Goal: Information Seeking & Learning: Learn about a topic

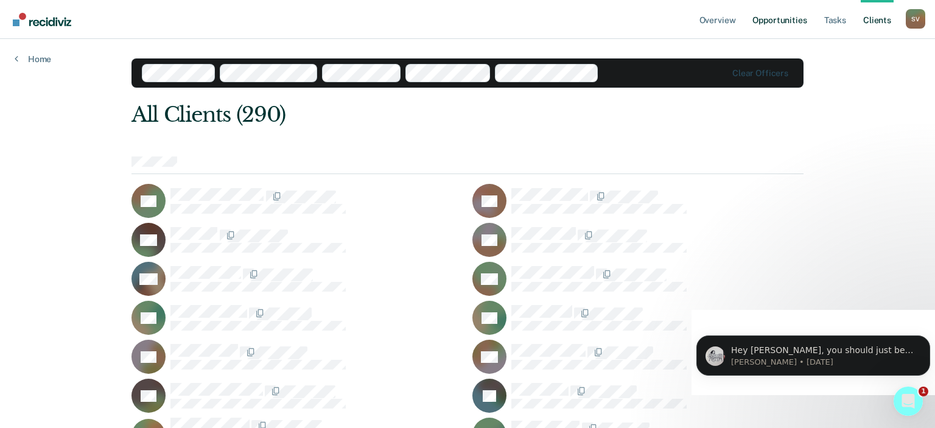
click at [787, 23] on link "Opportunities" at bounding box center [779, 19] width 59 height 39
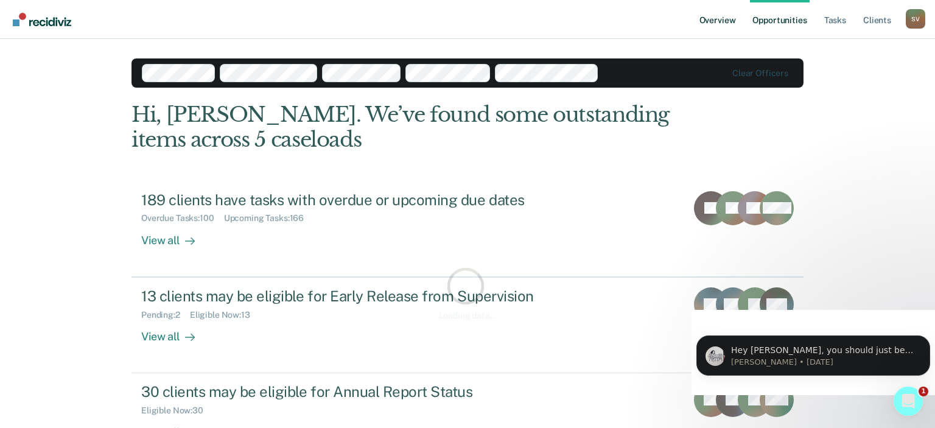
click at [720, 21] on link "Overview" at bounding box center [717, 19] width 41 height 39
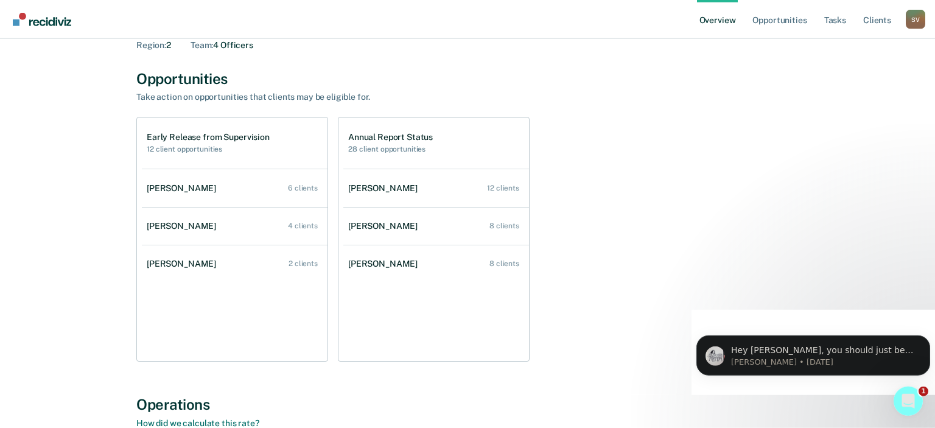
scroll to position [63, 0]
click at [580, 331] on div "Early Release from Supervision 12 client opportunities [PERSON_NAME] 6 clients …" at bounding box center [467, 238] width 662 height 245
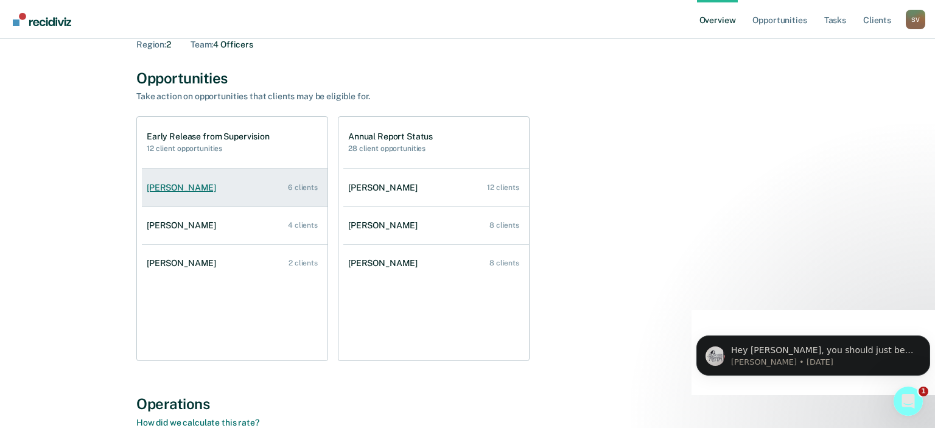
click at [306, 189] on div "6 clients" at bounding box center [303, 187] width 30 height 9
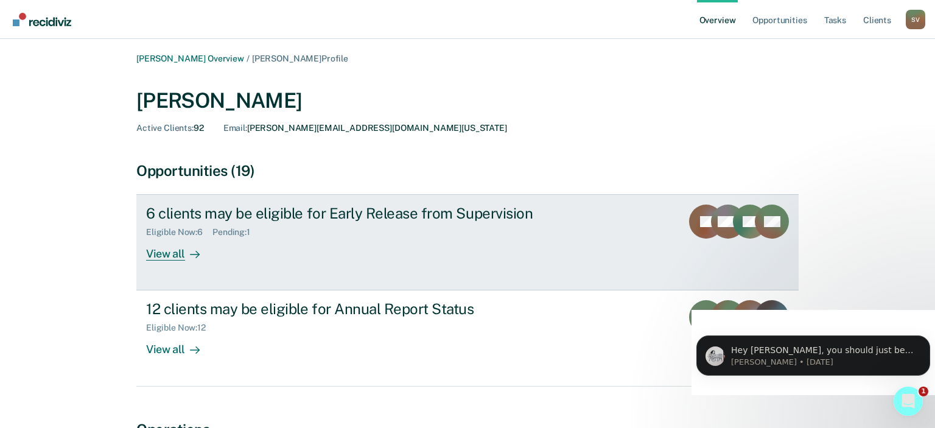
click at [166, 254] on div "View all" at bounding box center [180, 249] width 68 height 24
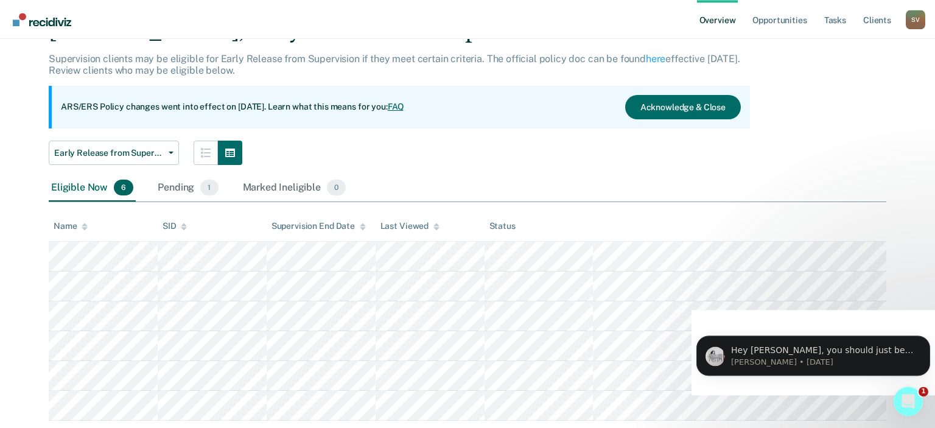
scroll to position [96, 0]
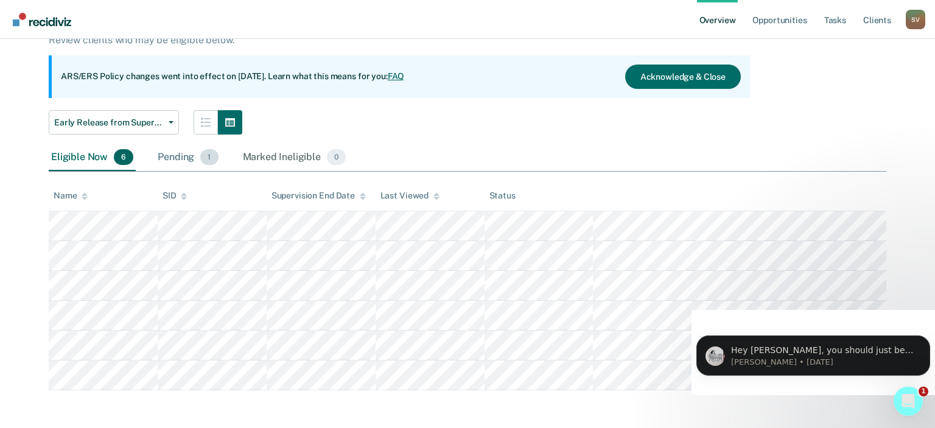
click at [171, 162] on div "Pending 1" at bounding box center [187, 157] width 65 height 27
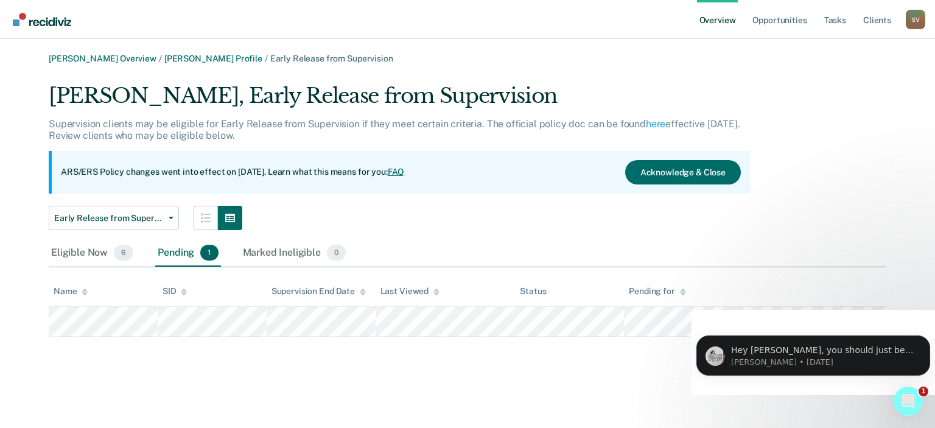
scroll to position [0, 0]
click at [275, 250] on div "Marked Ineligible 0" at bounding box center [294, 253] width 108 height 27
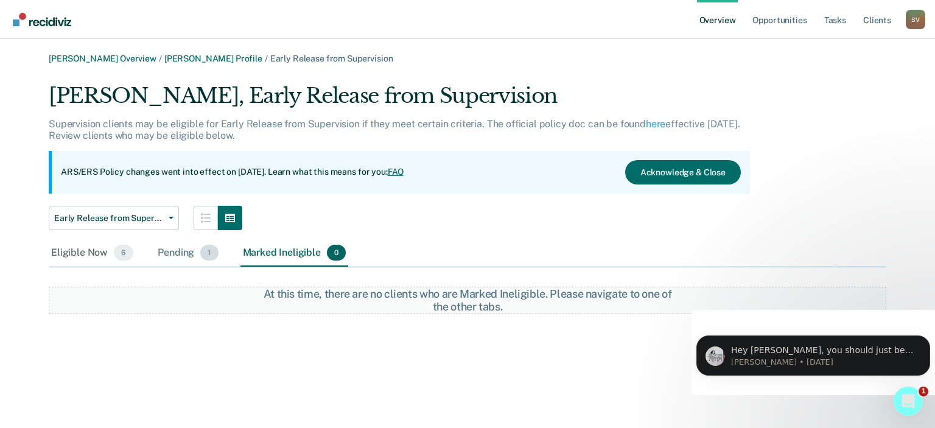
click at [159, 251] on div "Pending 1" at bounding box center [187, 253] width 65 height 27
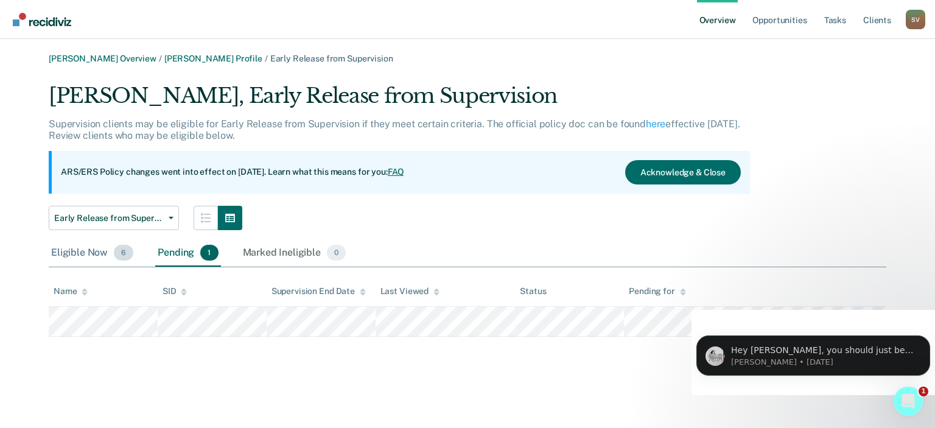
click at [78, 255] on div "Eligible Now 6" at bounding box center [92, 253] width 87 height 27
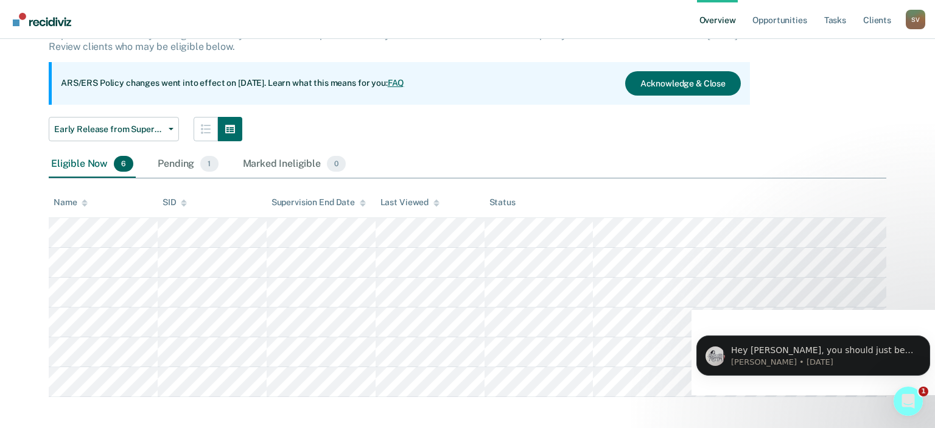
scroll to position [96, 0]
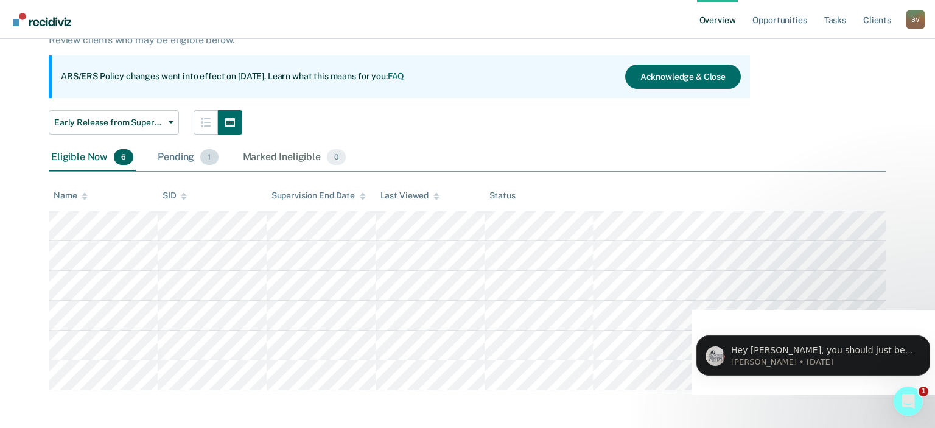
click at [179, 156] on div "Pending 1" at bounding box center [187, 157] width 65 height 27
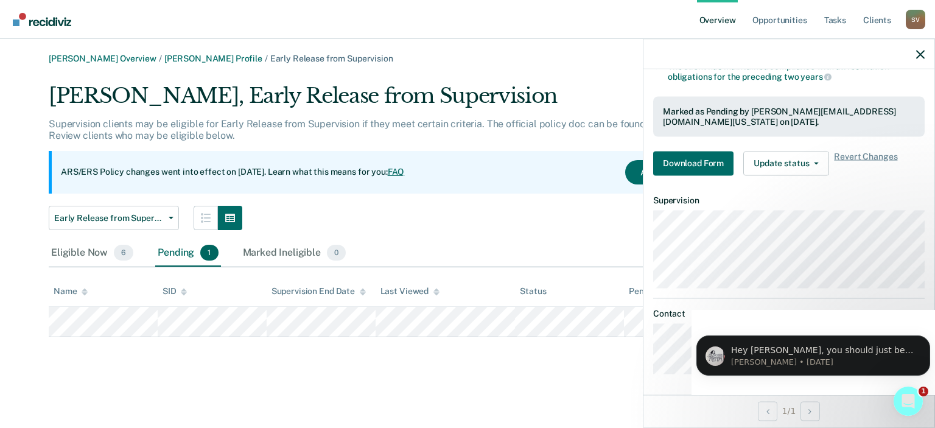
scroll to position [0, 0]
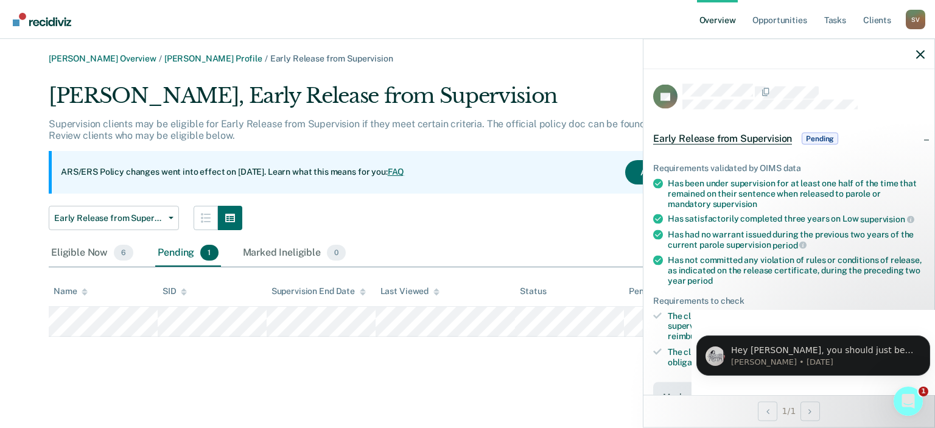
click at [916, 51] on div at bounding box center [789, 54] width 291 height 30
click at [920, 54] on icon "button" at bounding box center [920, 54] width 9 height 9
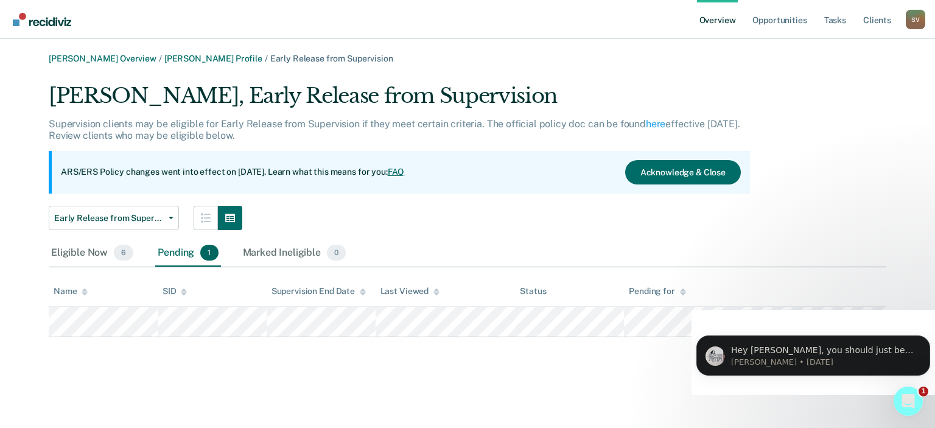
click at [673, 228] on div "Early Release from Supervision Annual Report Status Early Release from Supervis…" at bounding box center [399, 218] width 701 height 24
click at [688, 169] on button "Acknowledge & Close" at bounding box center [683, 172] width 116 height 24
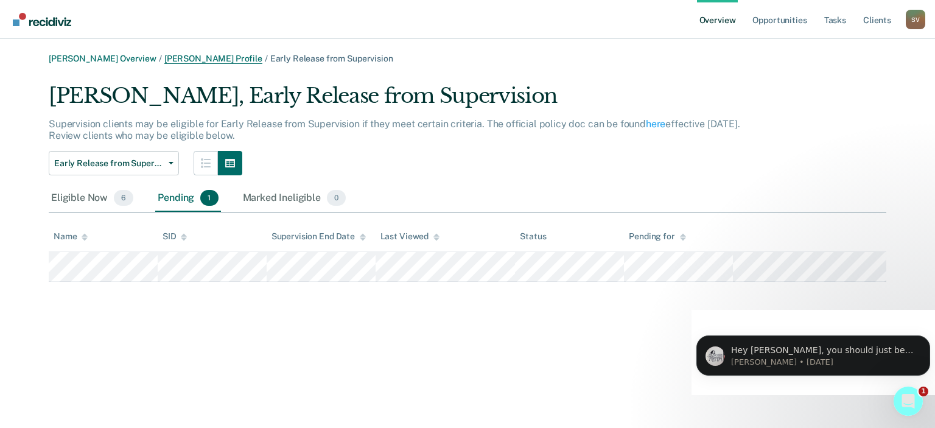
click at [242, 55] on link "[PERSON_NAME] Profile" at bounding box center [213, 59] width 98 height 10
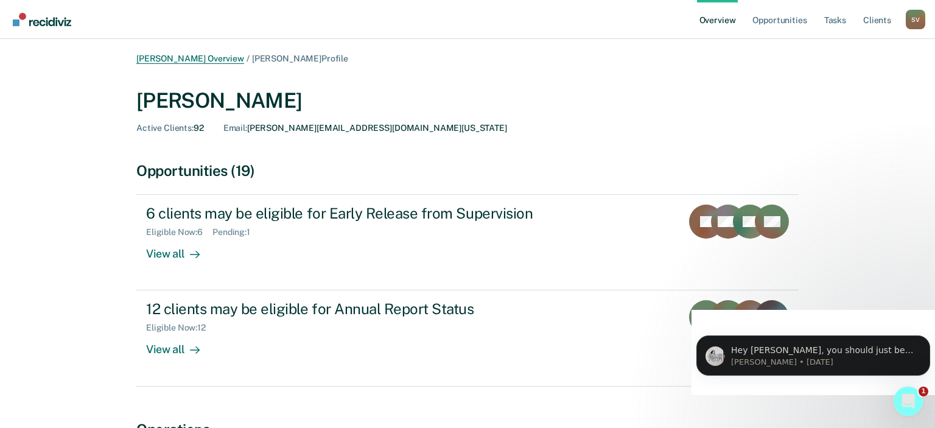
click at [213, 58] on link "[PERSON_NAME] Overview" at bounding box center [190, 59] width 108 height 10
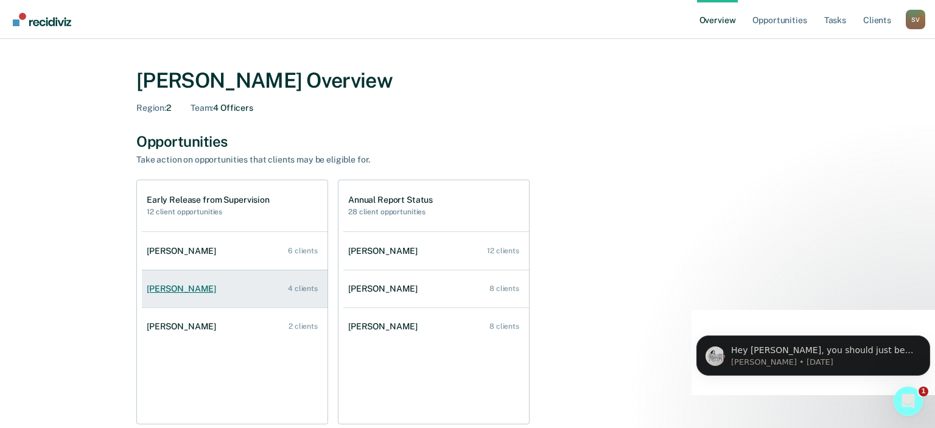
click at [189, 289] on div "[PERSON_NAME]" at bounding box center [184, 289] width 74 height 10
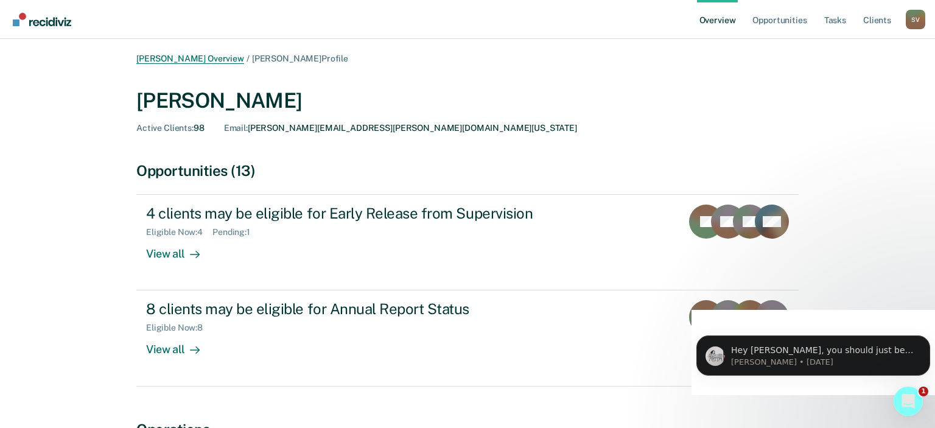
click at [194, 60] on link "[PERSON_NAME] Overview" at bounding box center [190, 59] width 108 height 10
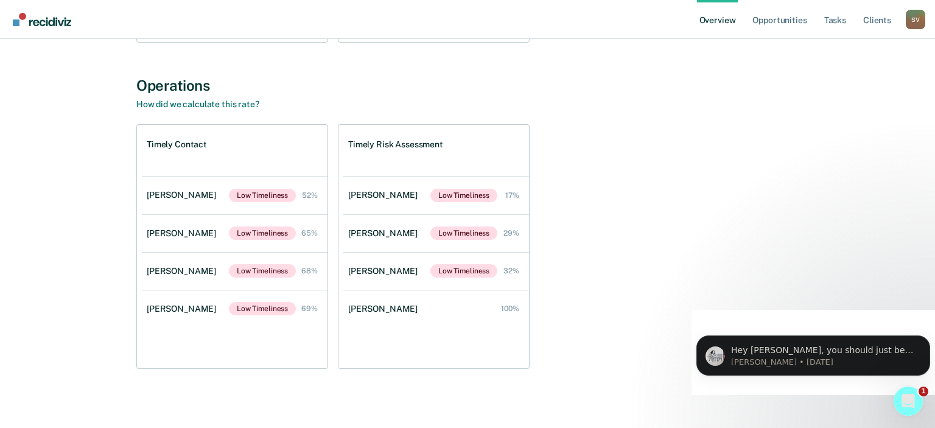
scroll to position [385, 0]
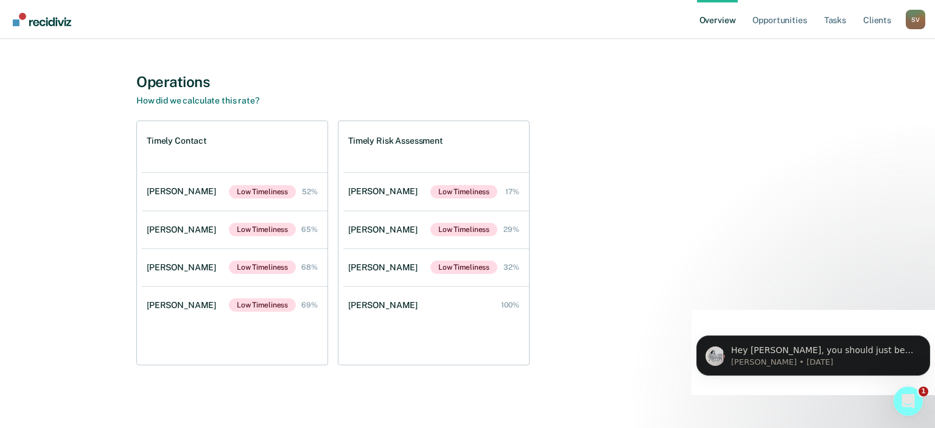
click at [385, 373] on div "Operations How did we calculate this rate? Timely Contact [PERSON_NAME] Low Tim…" at bounding box center [467, 231] width 662 height 317
click at [625, 281] on div "Timely Contact [PERSON_NAME] Low Timeliness 52% [PERSON_NAME] Low Timeliness 65…" at bounding box center [467, 243] width 662 height 245
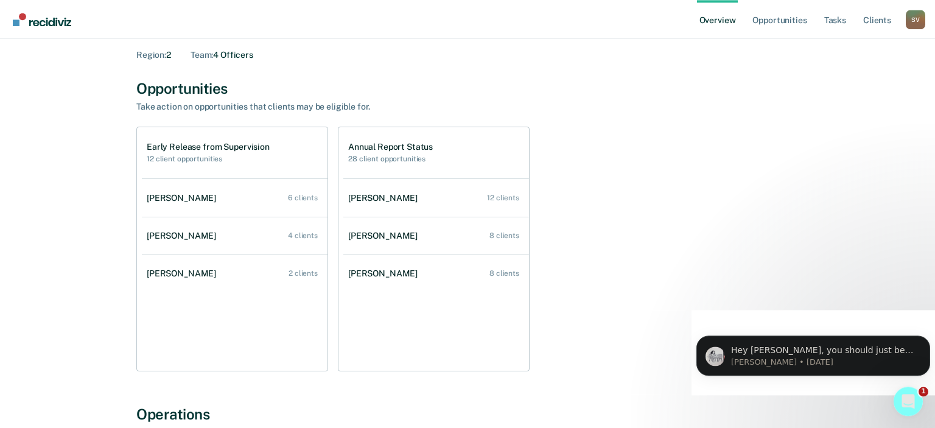
scroll to position [0, 0]
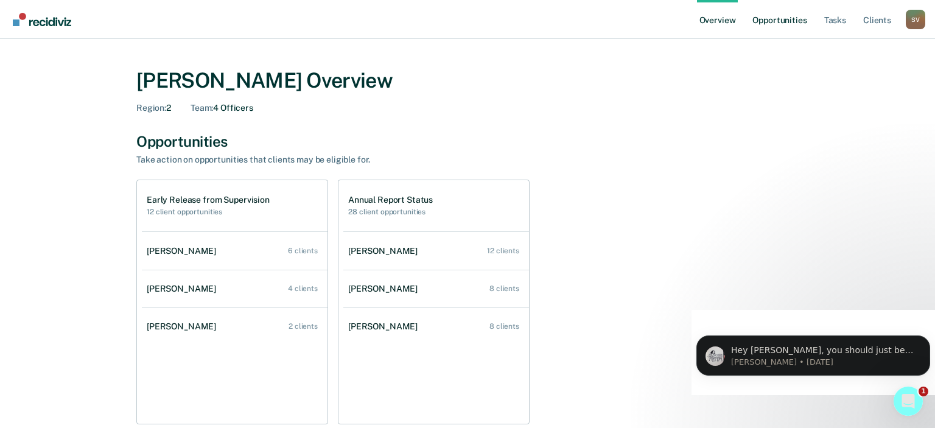
click at [793, 14] on link "Opportunities" at bounding box center [779, 19] width 59 height 39
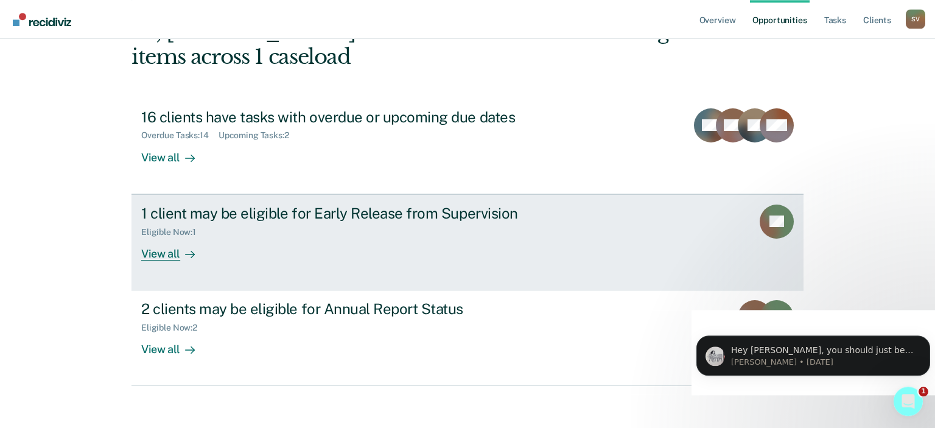
scroll to position [89, 0]
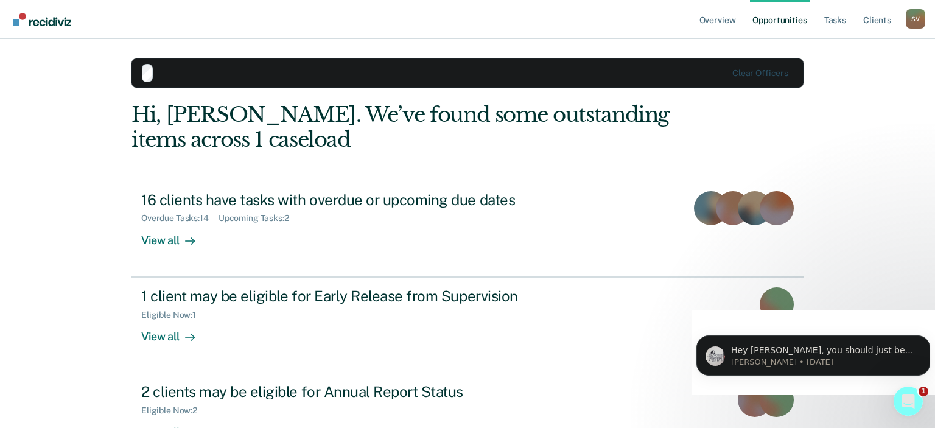
scroll to position [89, 0]
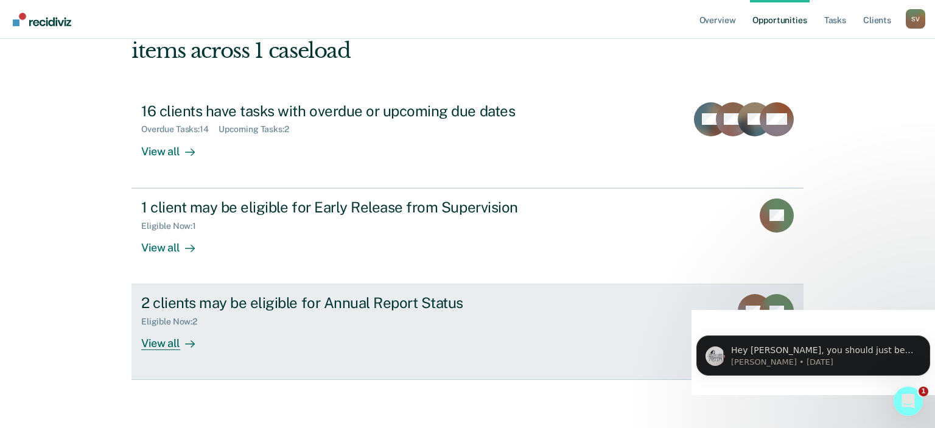
click at [321, 306] on div "2 clients may be eligible for Annual Report Status" at bounding box center [354, 303] width 427 height 18
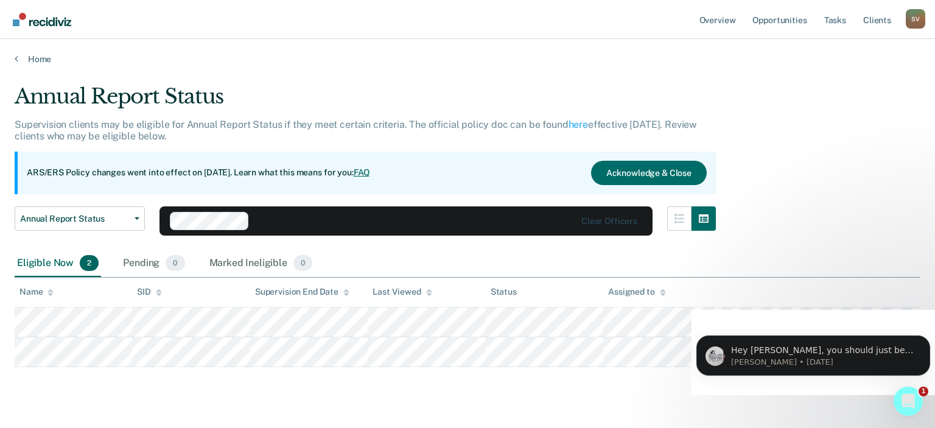
click at [415, 384] on div "Annual Report Status Supervision clients may be eligible for Annual Report Stat…" at bounding box center [468, 243] width 906 height 318
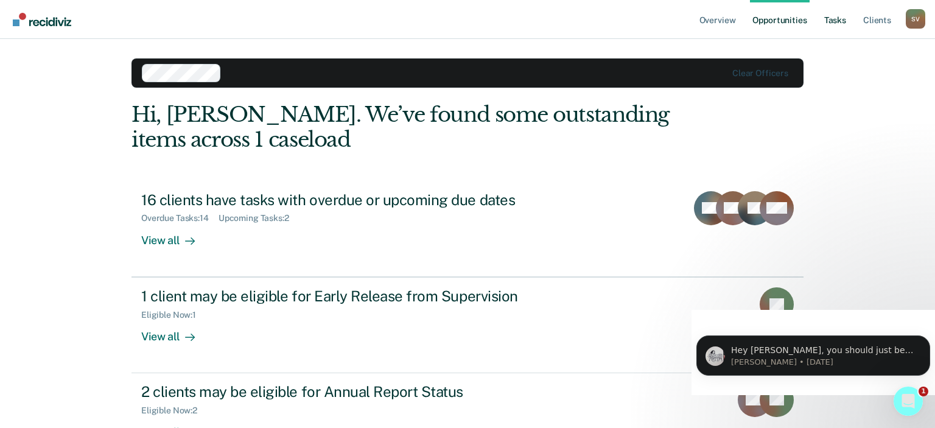
click at [832, 16] on link "Tasks" at bounding box center [835, 19] width 27 height 39
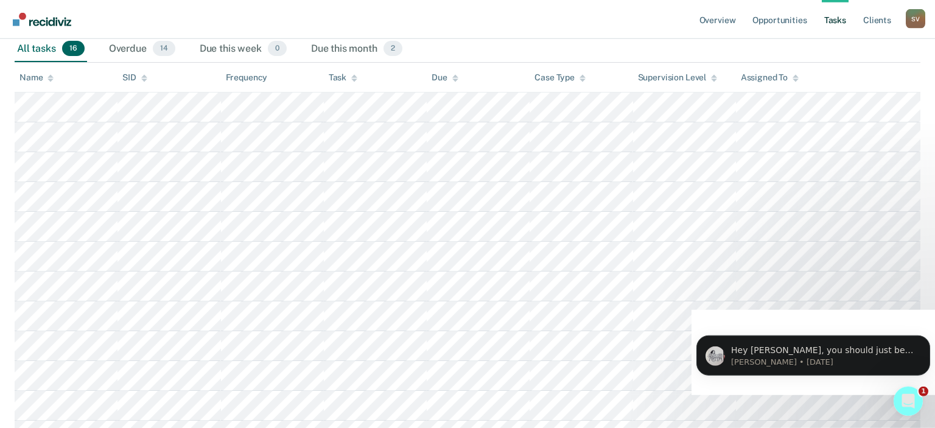
scroll to position [195, 0]
click at [823, 351] on p "Hey [PERSON_NAME], you should just be able to type their names in and they shou…" at bounding box center [823, 350] width 184 height 12
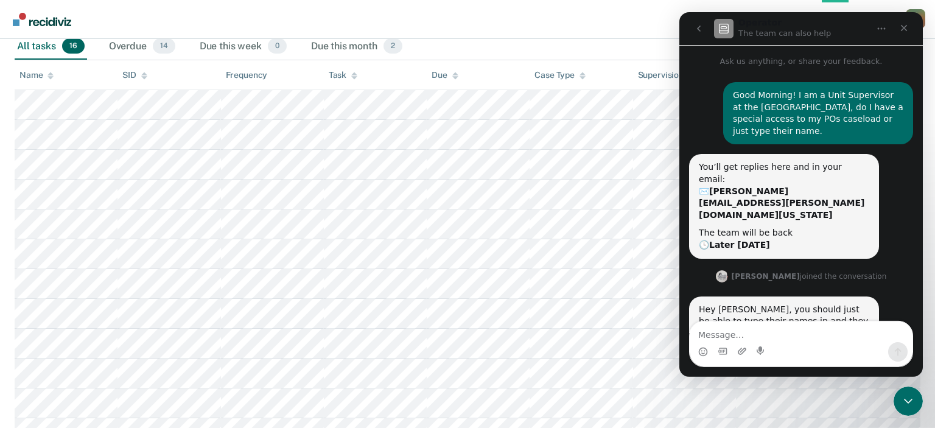
scroll to position [2, 0]
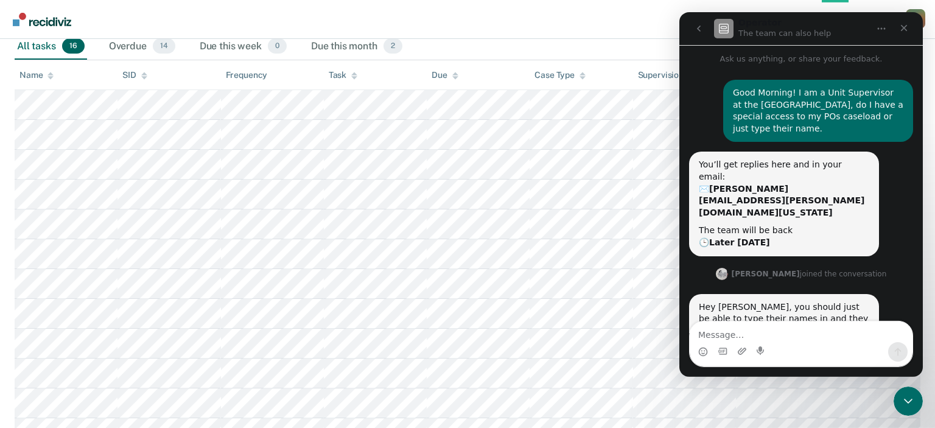
click at [597, 33] on nav "Overview Opportunities Tasks Client s [PERSON_NAME] S V Profile How it works Lo…" at bounding box center [467, 19] width 935 height 39
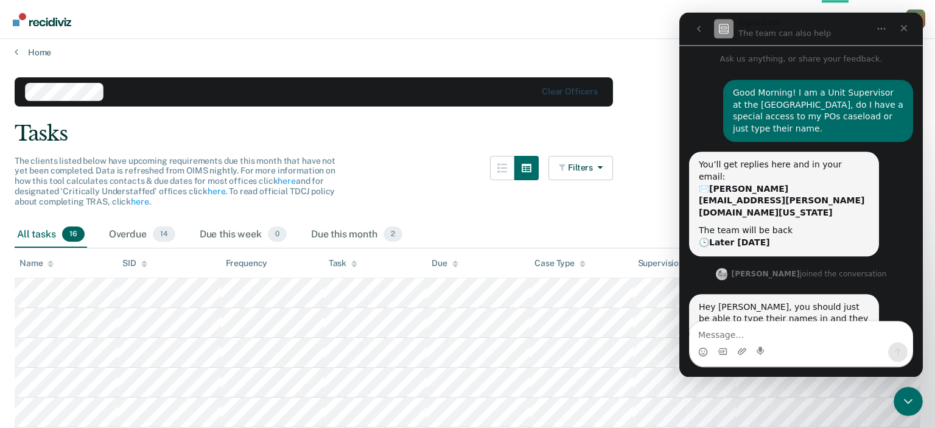
scroll to position [0, 0]
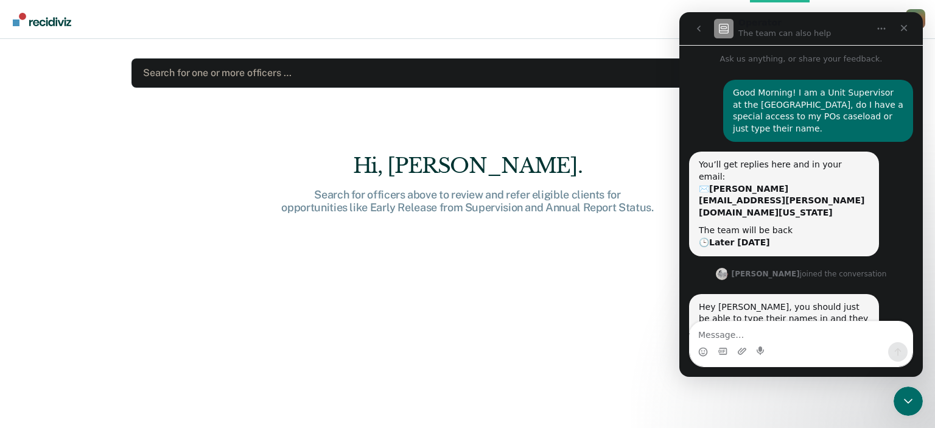
click at [297, 317] on div "Hi, [PERSON_NAME]. Search for officers above to review and refer eligible clien…" at bounding box center [468, 299] width 672 height 292
click at [695, 28] on icon "go back" at bounding box center [699, 29] width 10 height 10
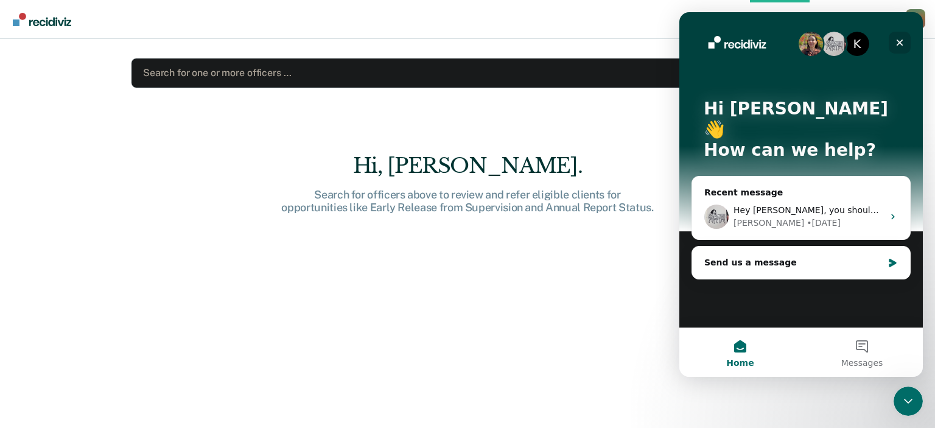
click at [899, 41] on icon "Close" at bounding box center [900, 43] width 7 height 7
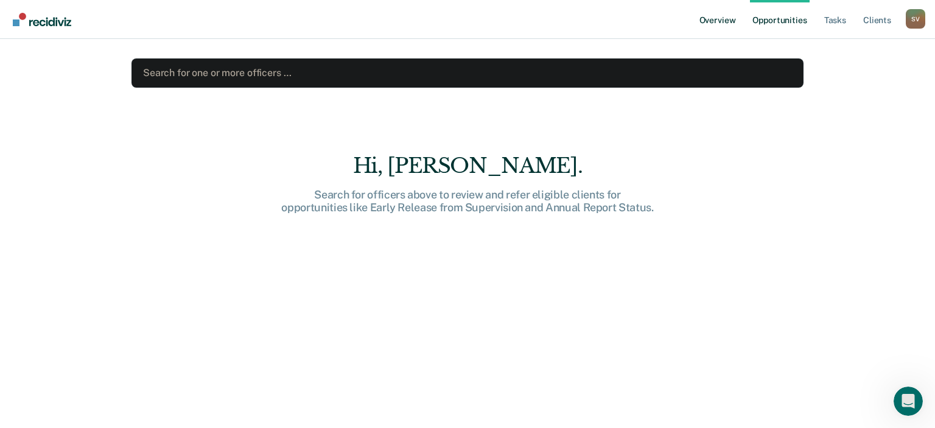
click at [724, 23] on link "Overview" at bounding box center [717, 19] width 41 height 39
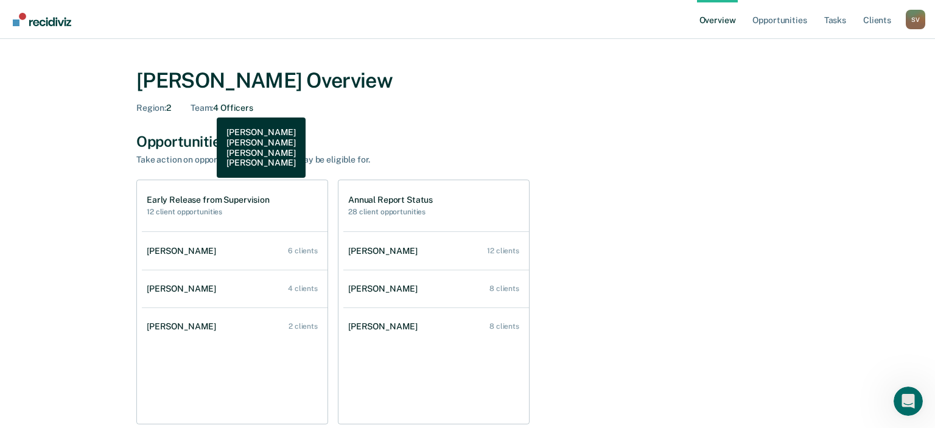
click at [208, 108] on span "Team :" at bounding box center [202, 108] width 23 height 10
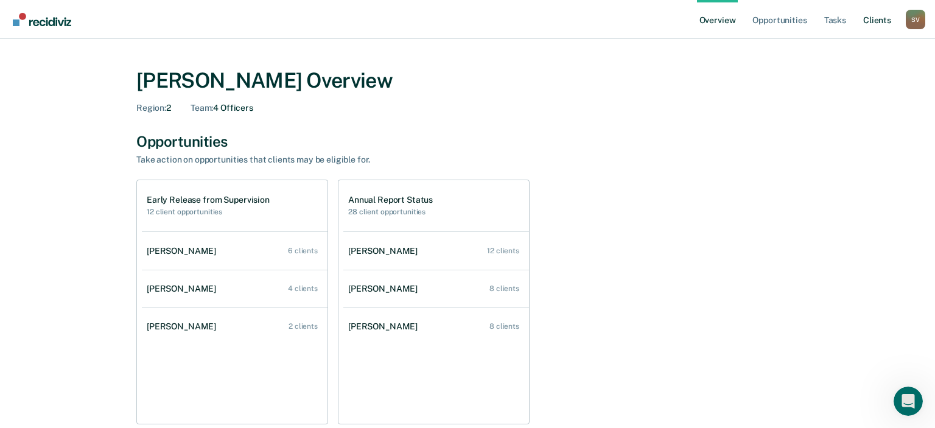
click at [883, 20] on link "Client s" at bounding box center [877, 19] width 33 height 39
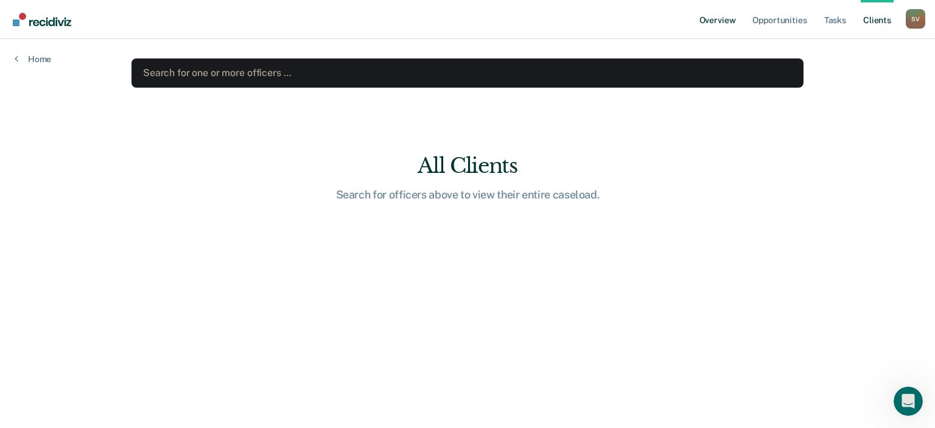
click at [712, 18] on link "Overview" at bounding box center [717, 19] width 41 height 39
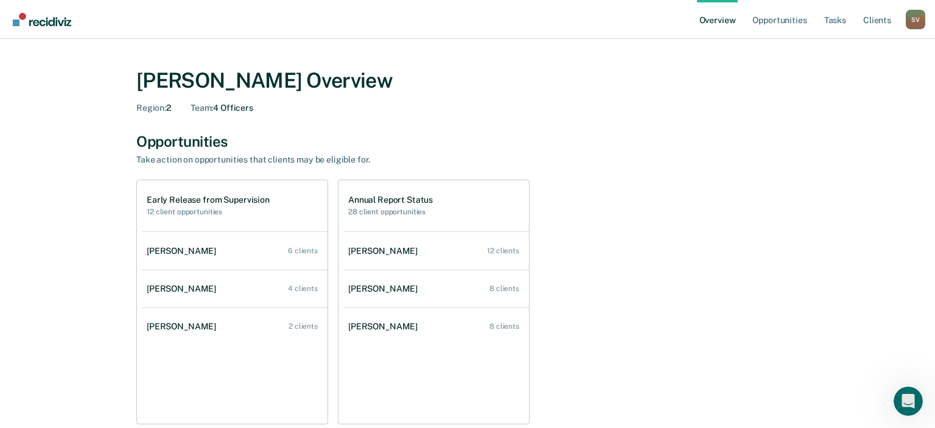
click at [655, 203] on div "Early Release from Supervision 12 client opportunities [PERSON_NAME] 6 clients …" at bounding box center [467, 302] width 662 height 245
click at [793, 20] on link "Opportunities" at bounding box center [779, 19] width 59 height 39
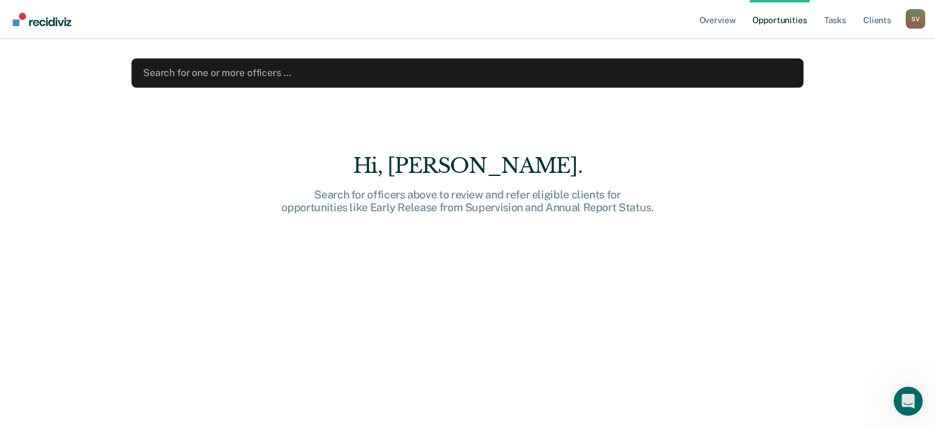
click at [433, 96] on main "Search for one or more officers … Hi, [PERSON_NAME]. Search for officers above …" at bounding box center [467, 219] width 701 height 360
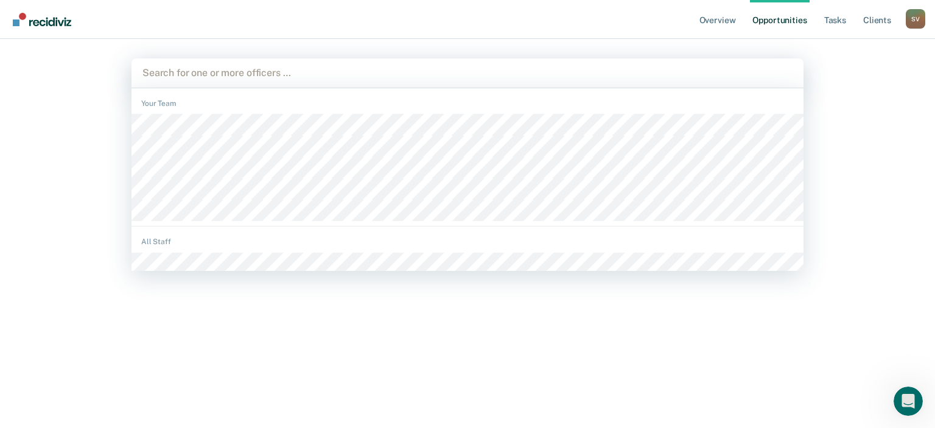
click at [286, 77] on div at bounding box center [467, 73] width 650 height 14
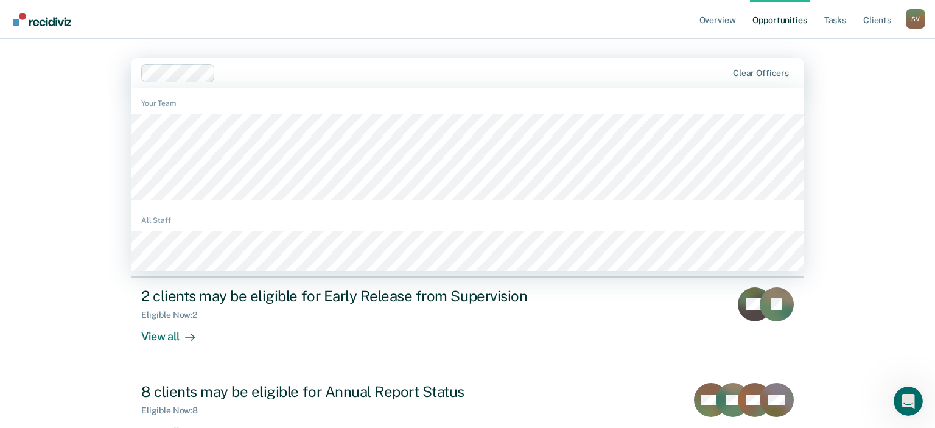
click at [266, 76] on div at bounding box center [473, 73] width 507 height 14
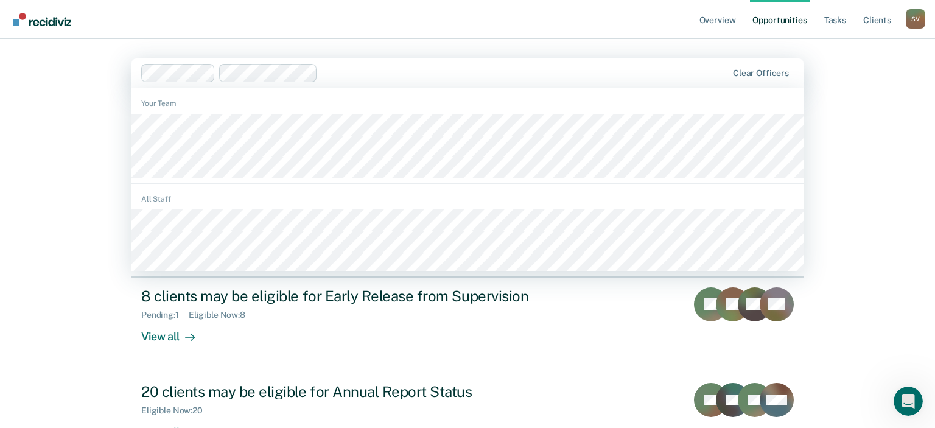
click at [335, 80] on div at bounding box center [434, 73] width 587 height 18
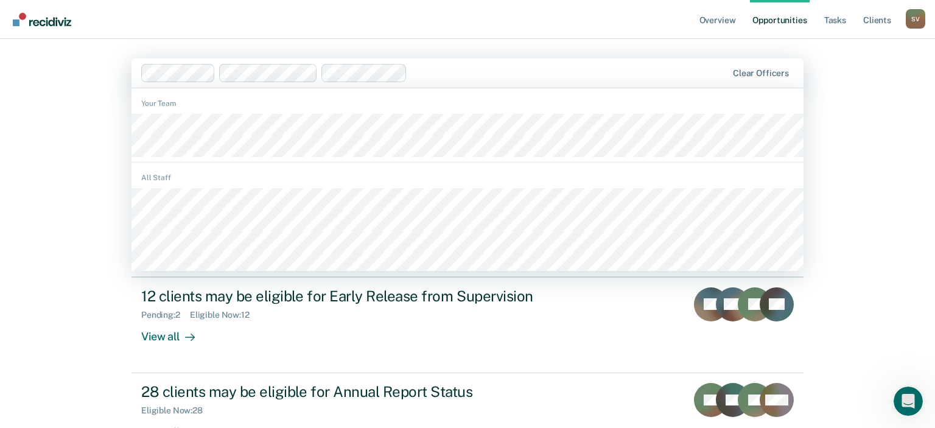
click at [437, 77] on div at bounding box center [569, 73] width 315 height 14
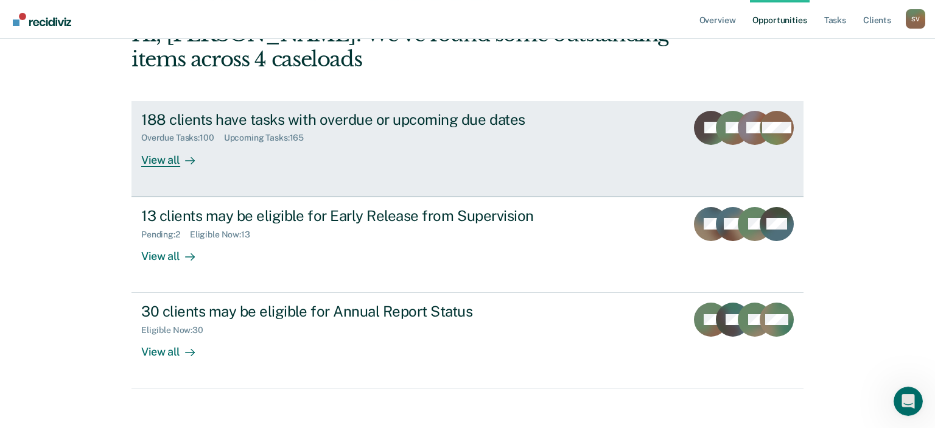
scroll to position [85, 0]
